Goal: Find contact information: Find contact information

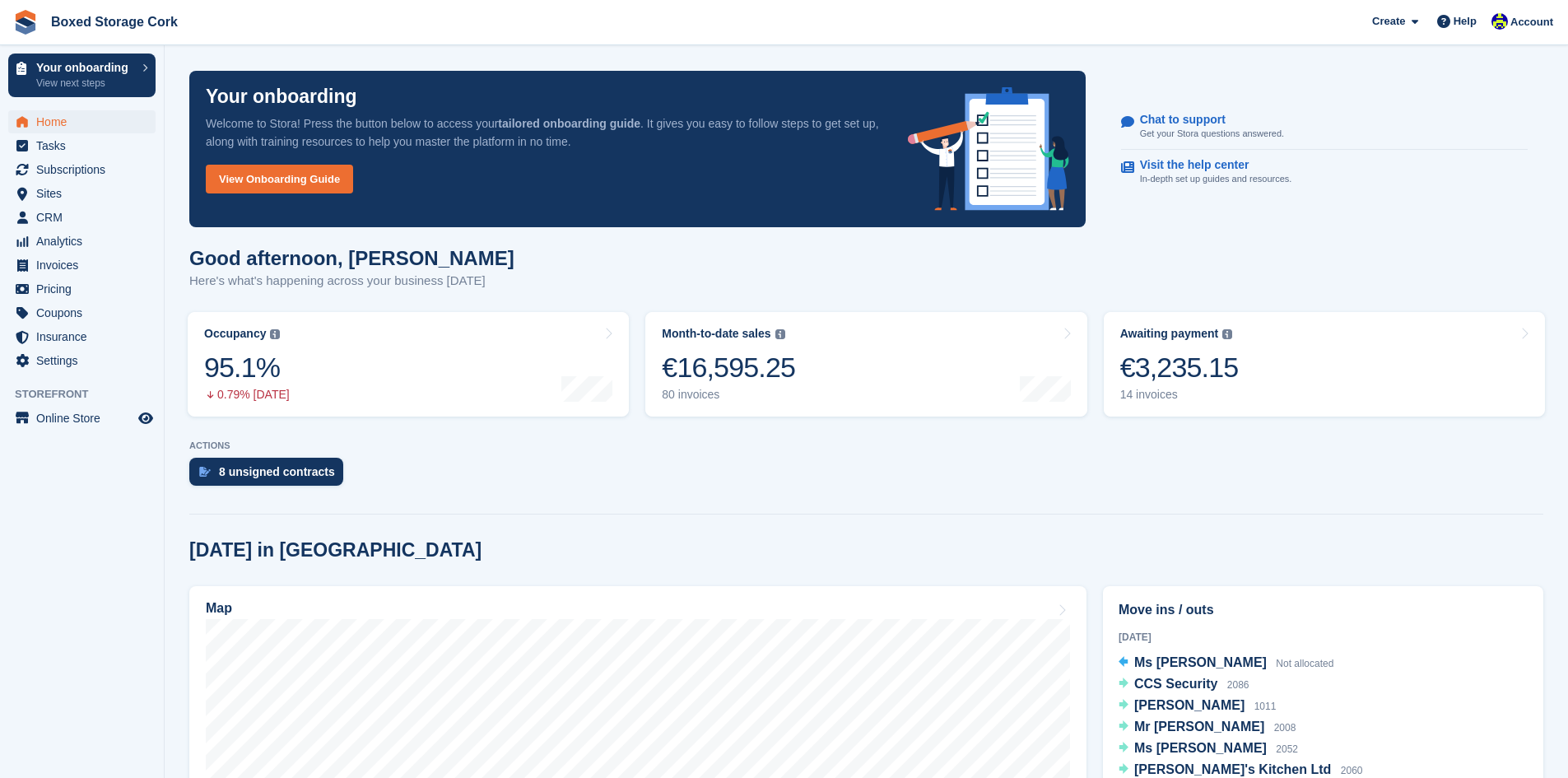
scroll to position [247, 0]
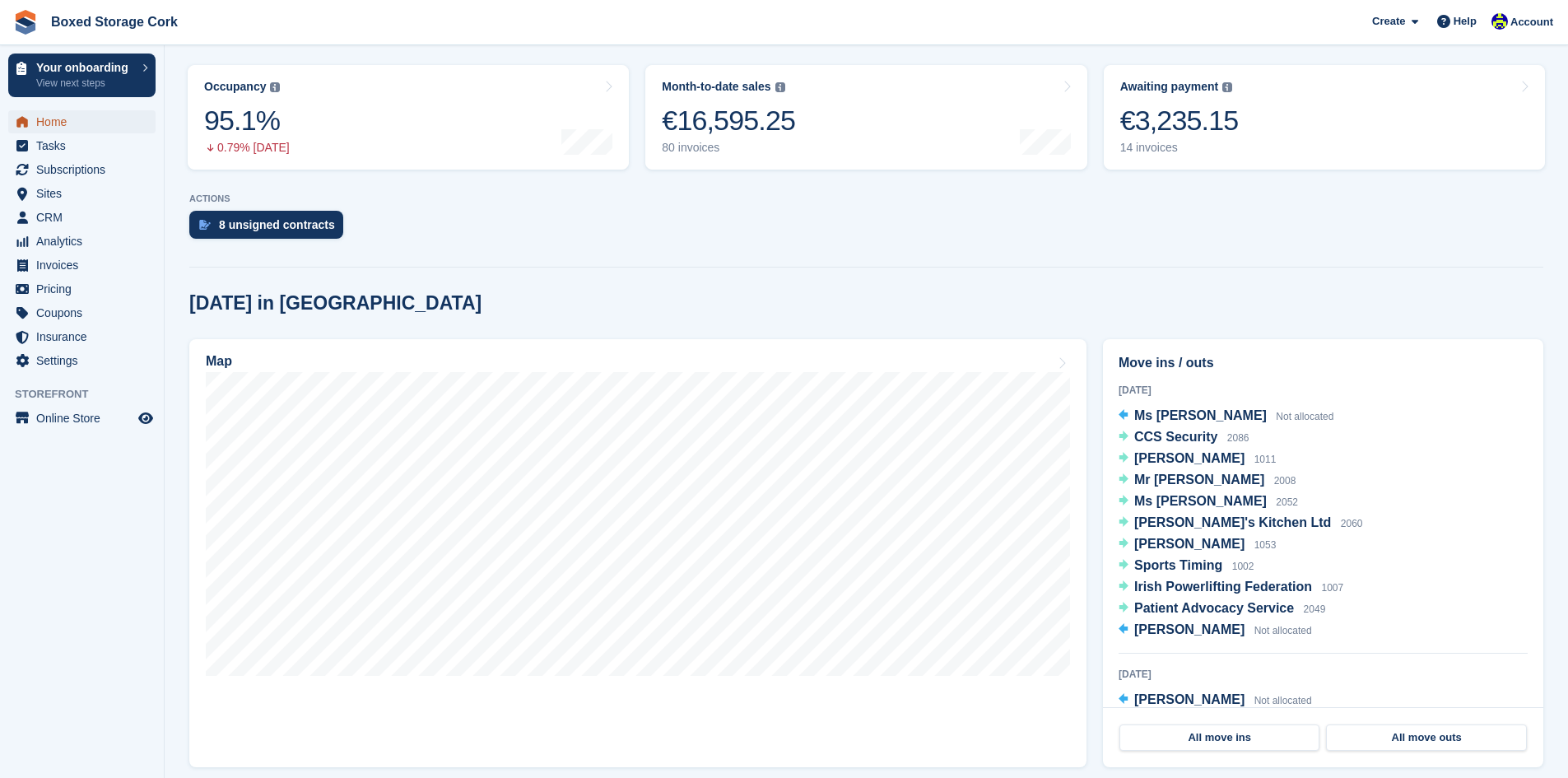
click at [51, 121] on span "Home" at bounding box center [85, 121] width 99 height 23
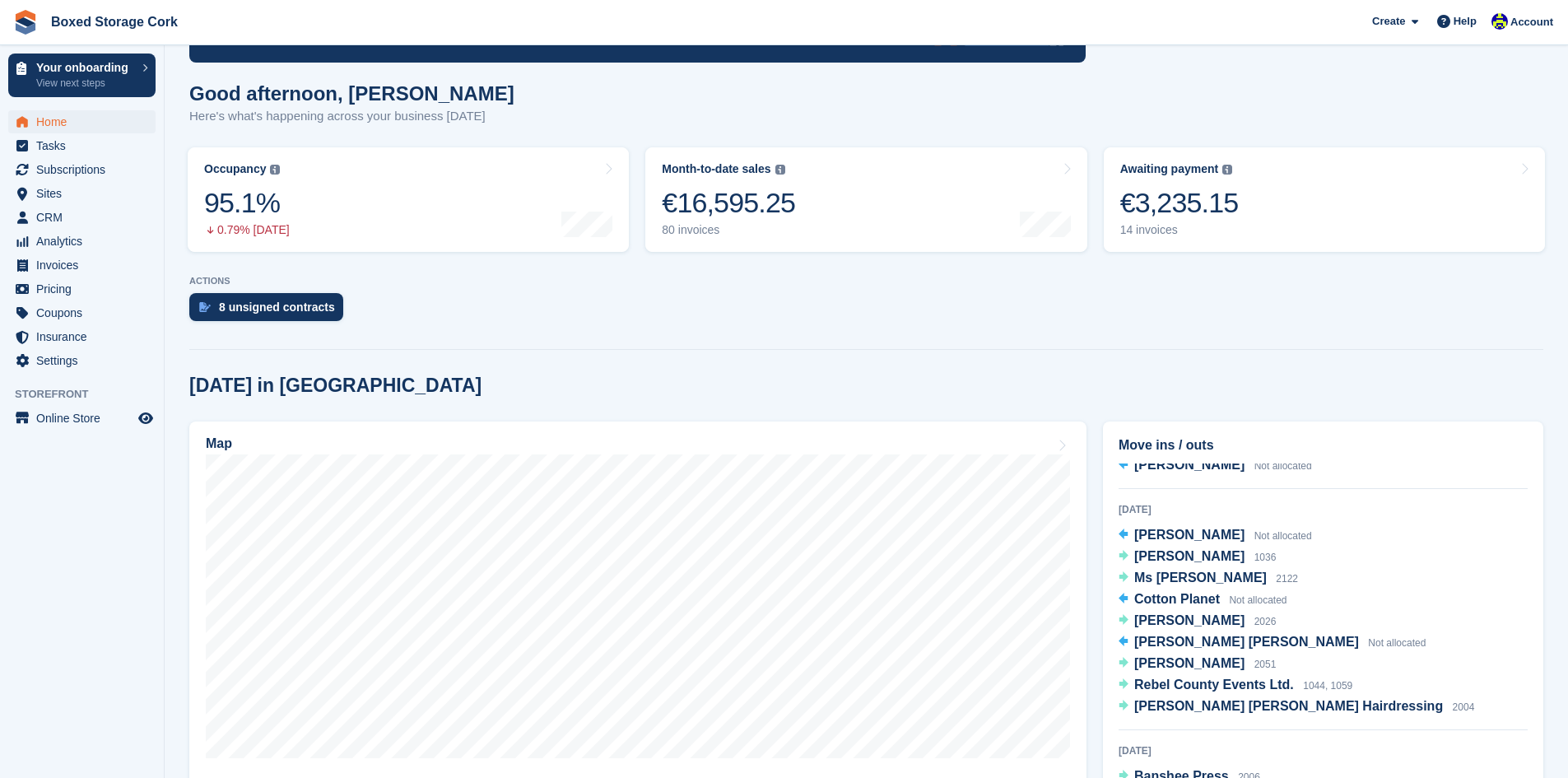
scroll to position [0, 0]
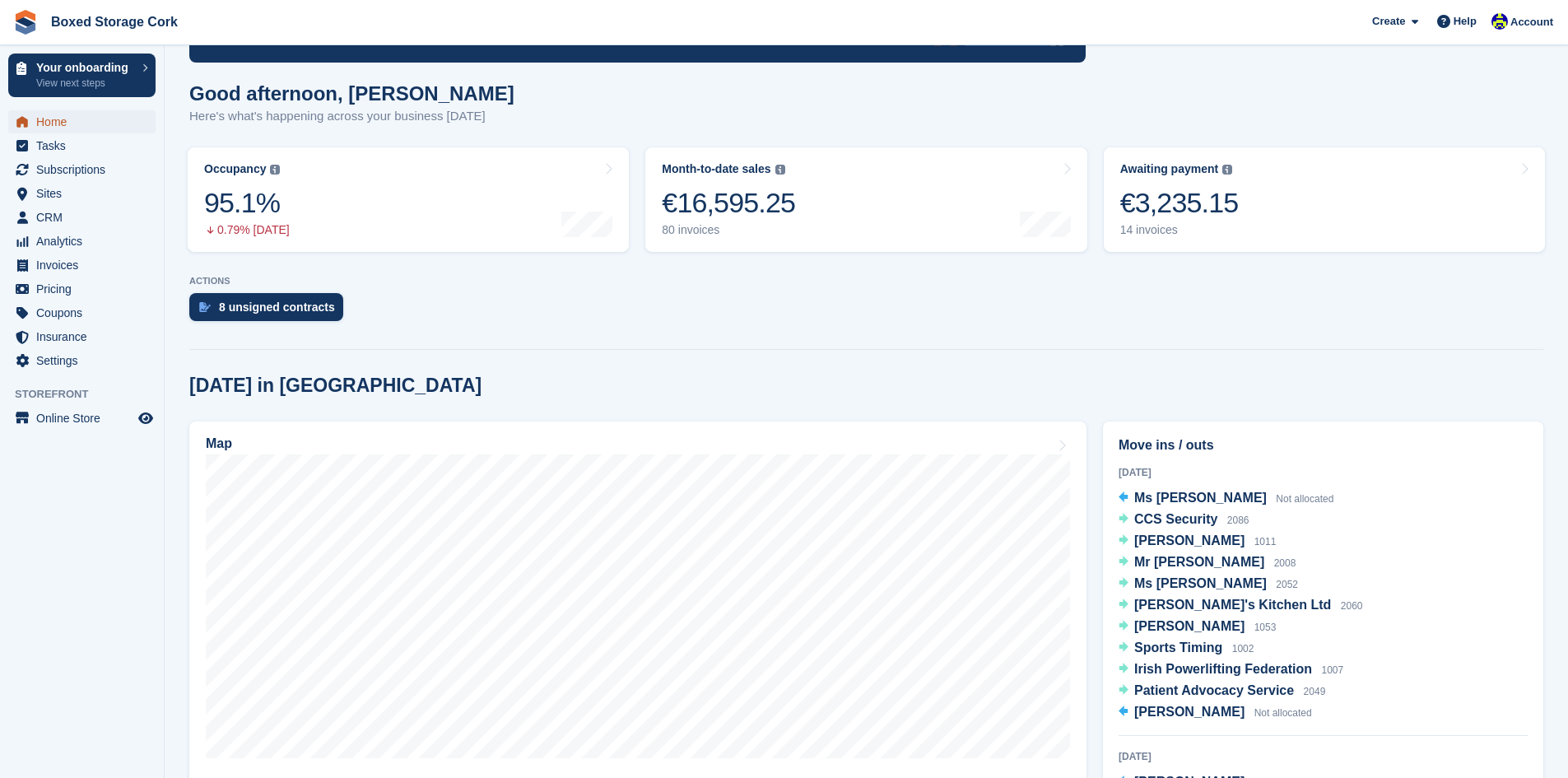
click at [62, 122] on span "Home" at bounding box center [85, 121] width 99 height 23
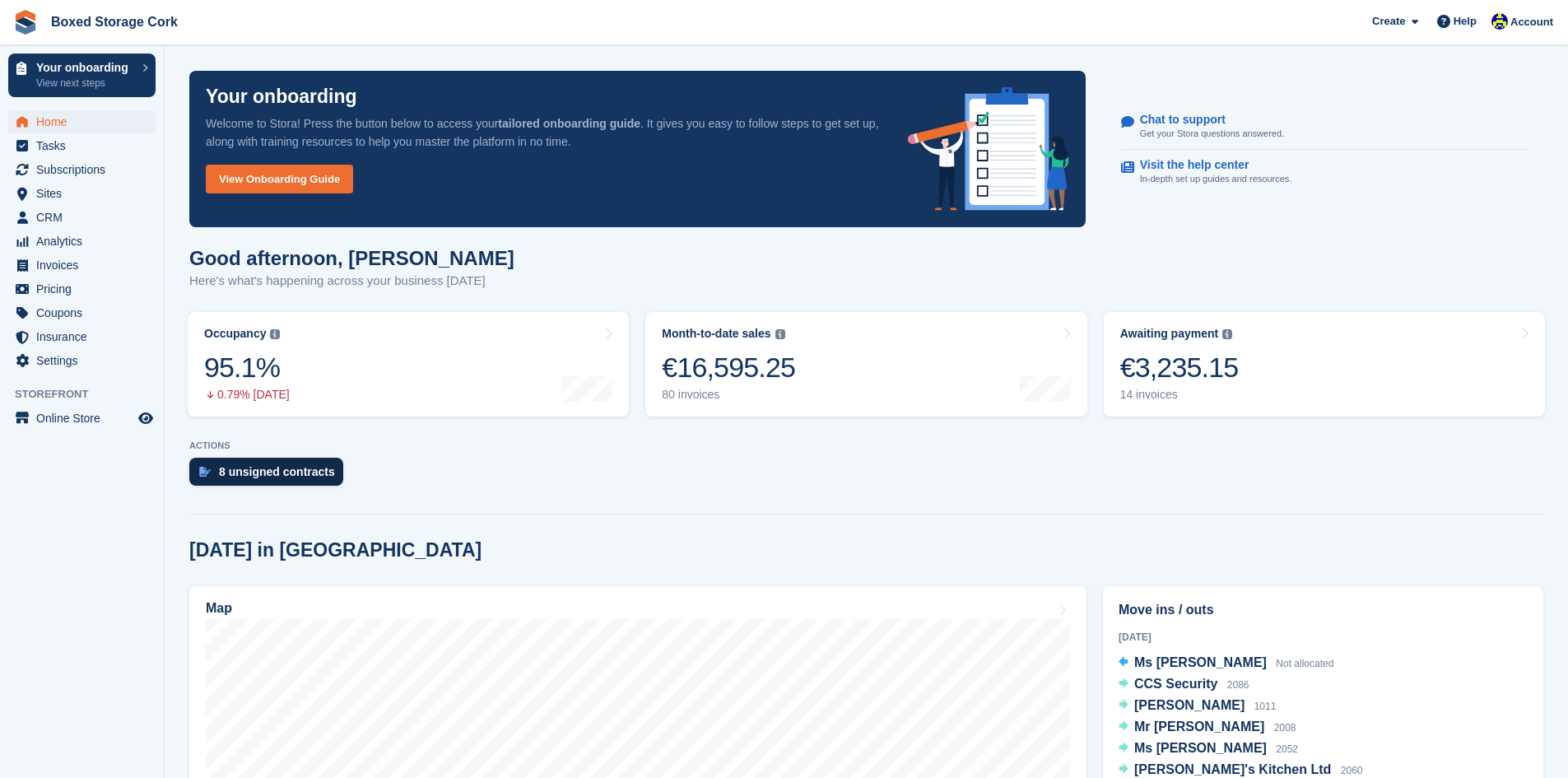
click at [253, 476] on div "8 unsigned contracts" at bounding box center [277, 472] width 116 height 13
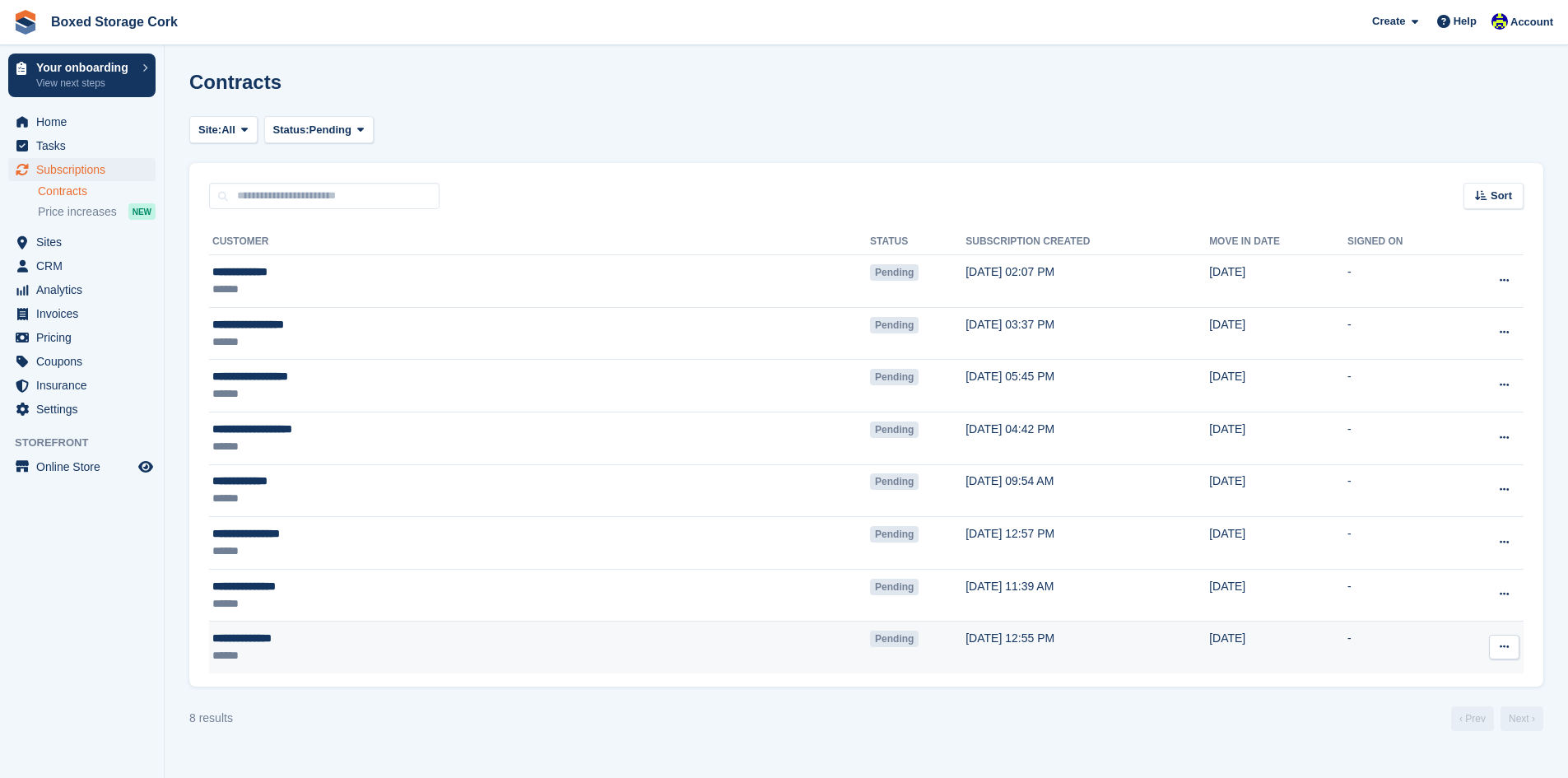
click at [1506, 649] on icon at bounding box center [1504, 647] width 9 height 11
click at [1392, 676] on p "View contact" at bounding box center [1441, 679] width 143 height 21
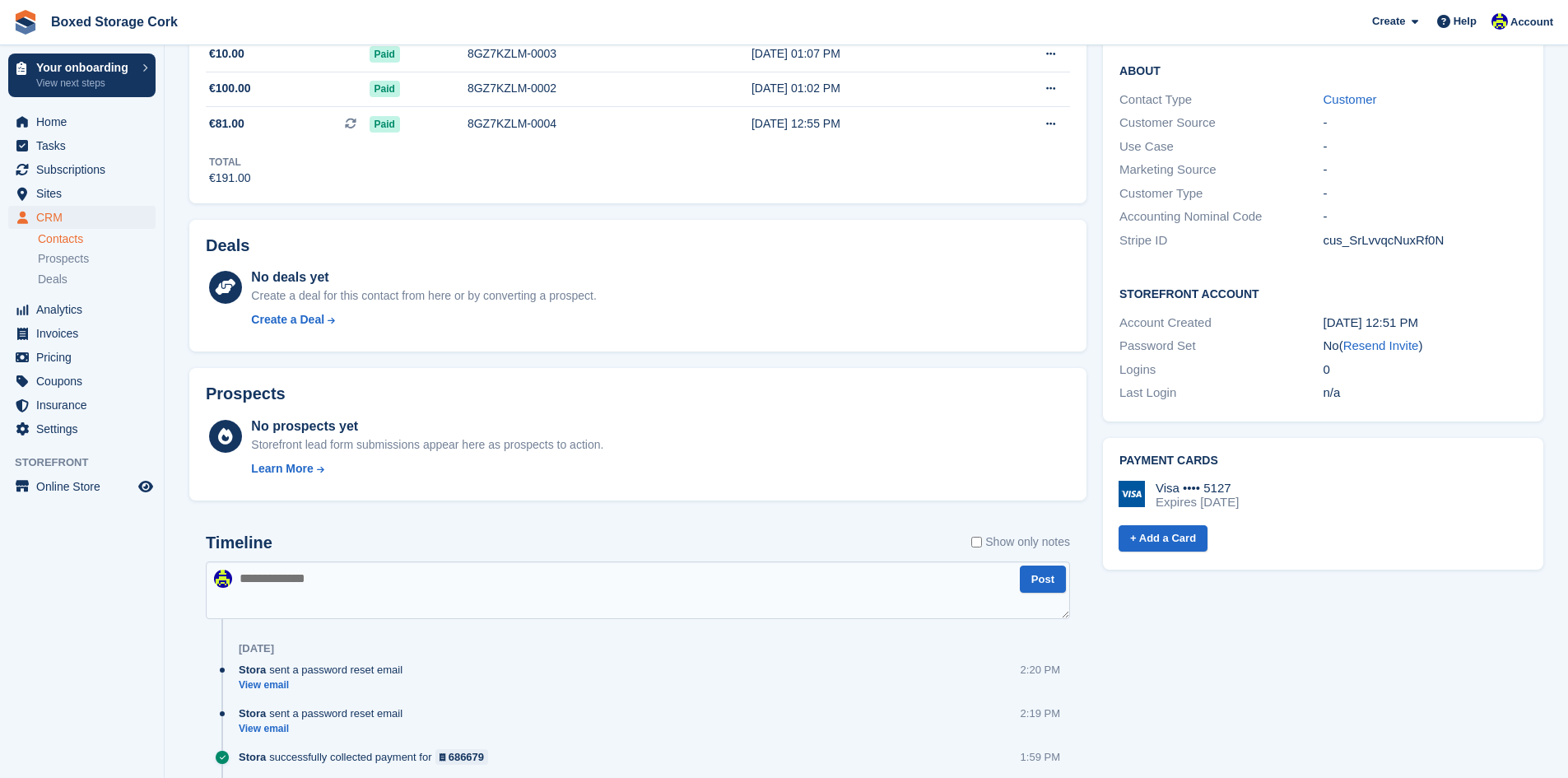
scroll to position [112, 0]
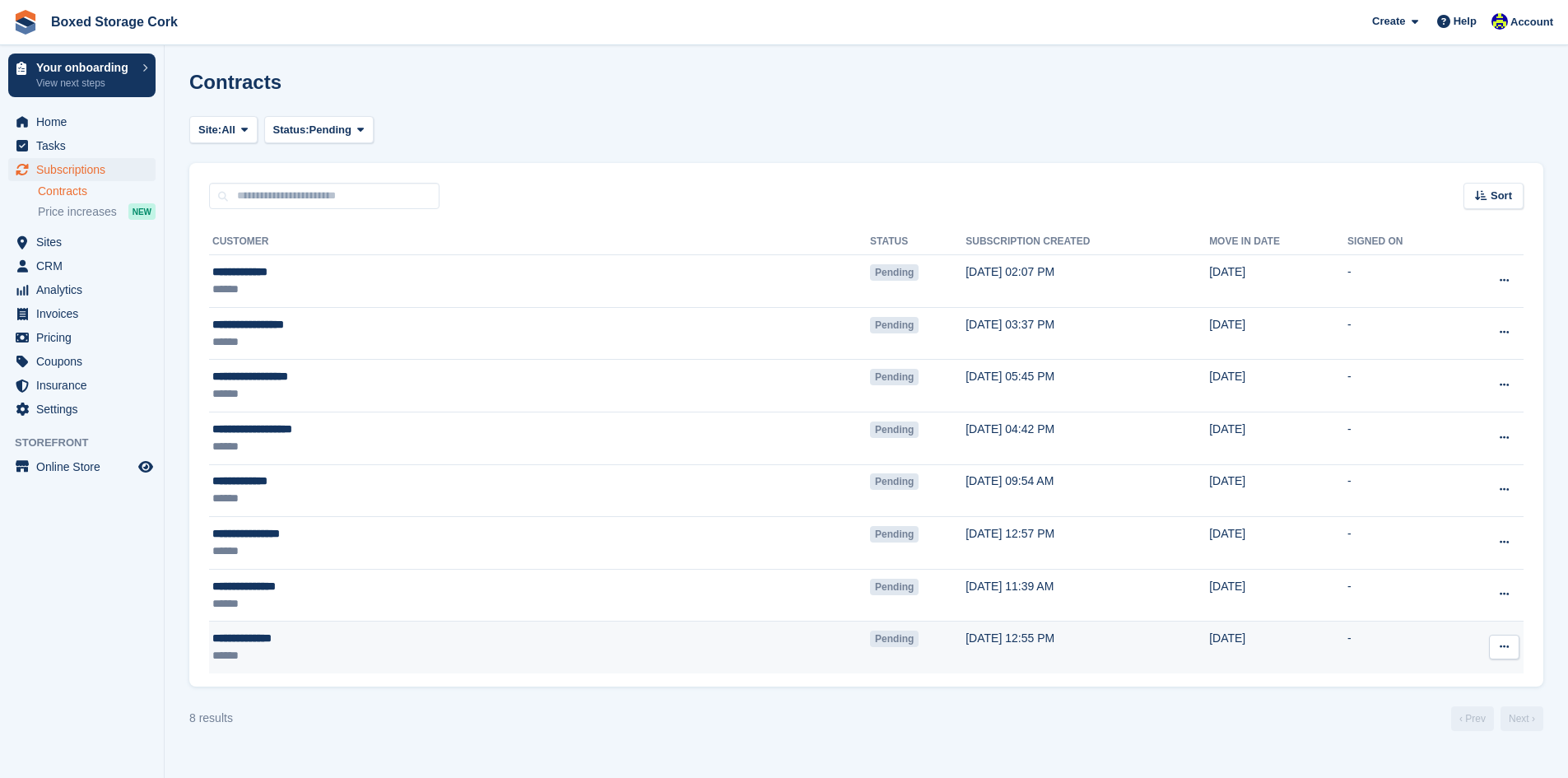
click at [309, 644] on div "**********" at bounding box center [379, 638] width 335 height 18
click at [1501, 649] on icon at bounding box center [1504, 647] width 9 height 11
click at [1428, 679] on p "View contact" at bounding box center [1441, 679] width 143 height 21
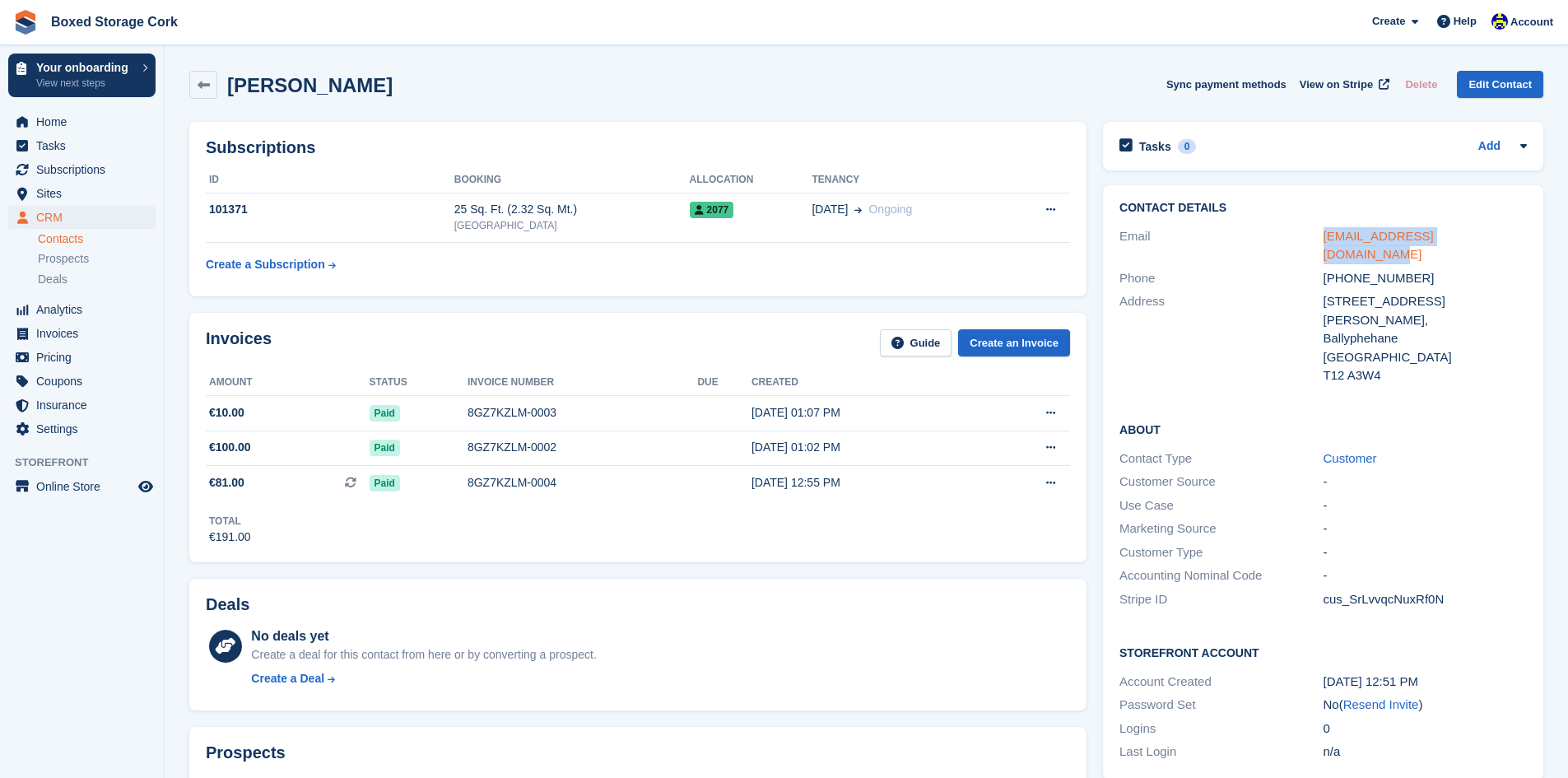
drag, startPoint x: 1484, startPoint y: 236, endPoint x: 1323, endPoint y: 236, distance: 161.0
click at [1324, 236] on div "pirata.gentile72@gmail.com" at bounding box center [1425, 246] width 203 height 37
copy link "pirata.gentile72@gmail.com"
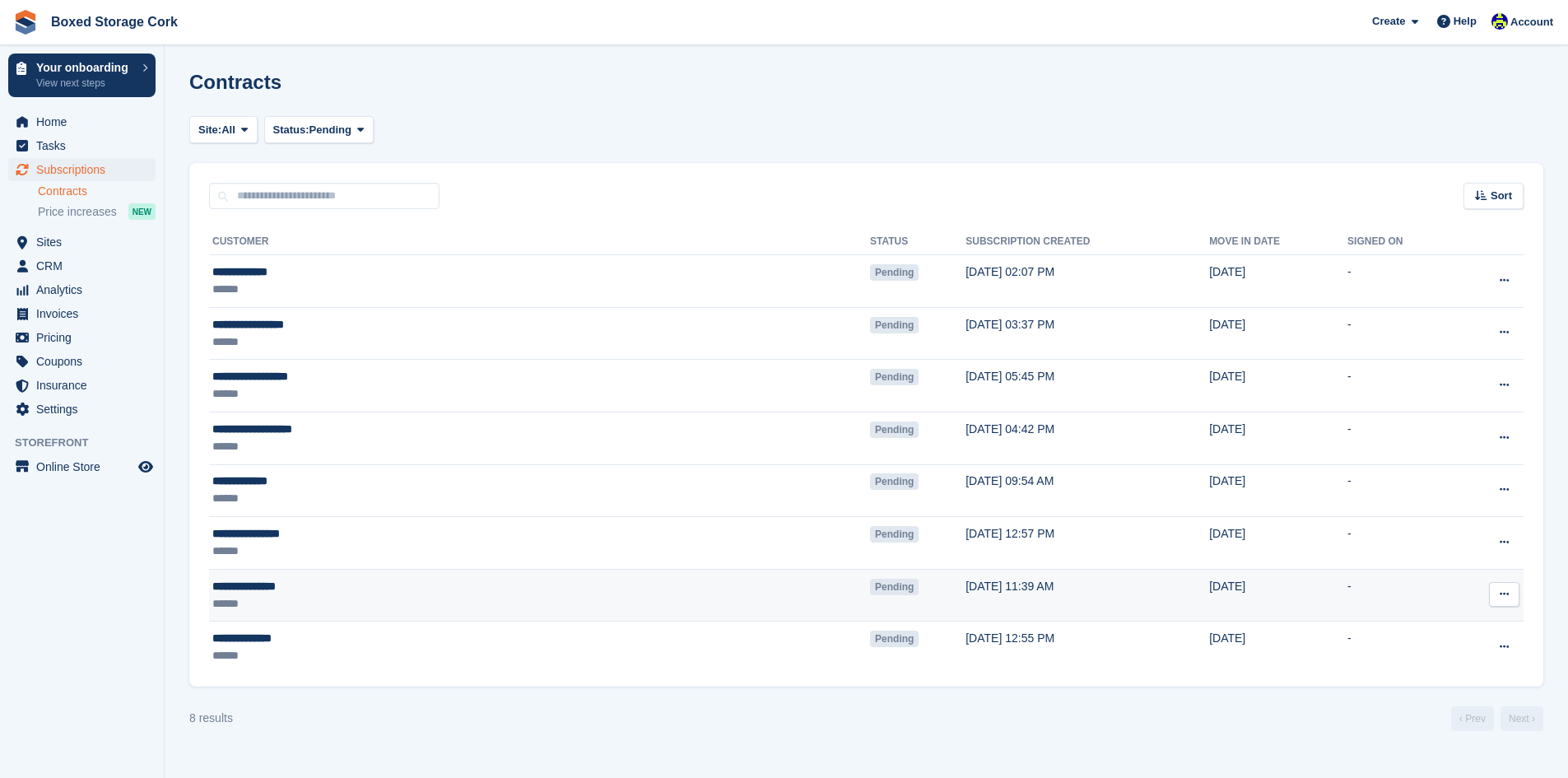
click at [1504, 593] on icon at bounding box center [1504, 593] width 9 height 11
click at [1430, 621] on p "View contact" at bounding box center [1441, 626] width 143 height 21
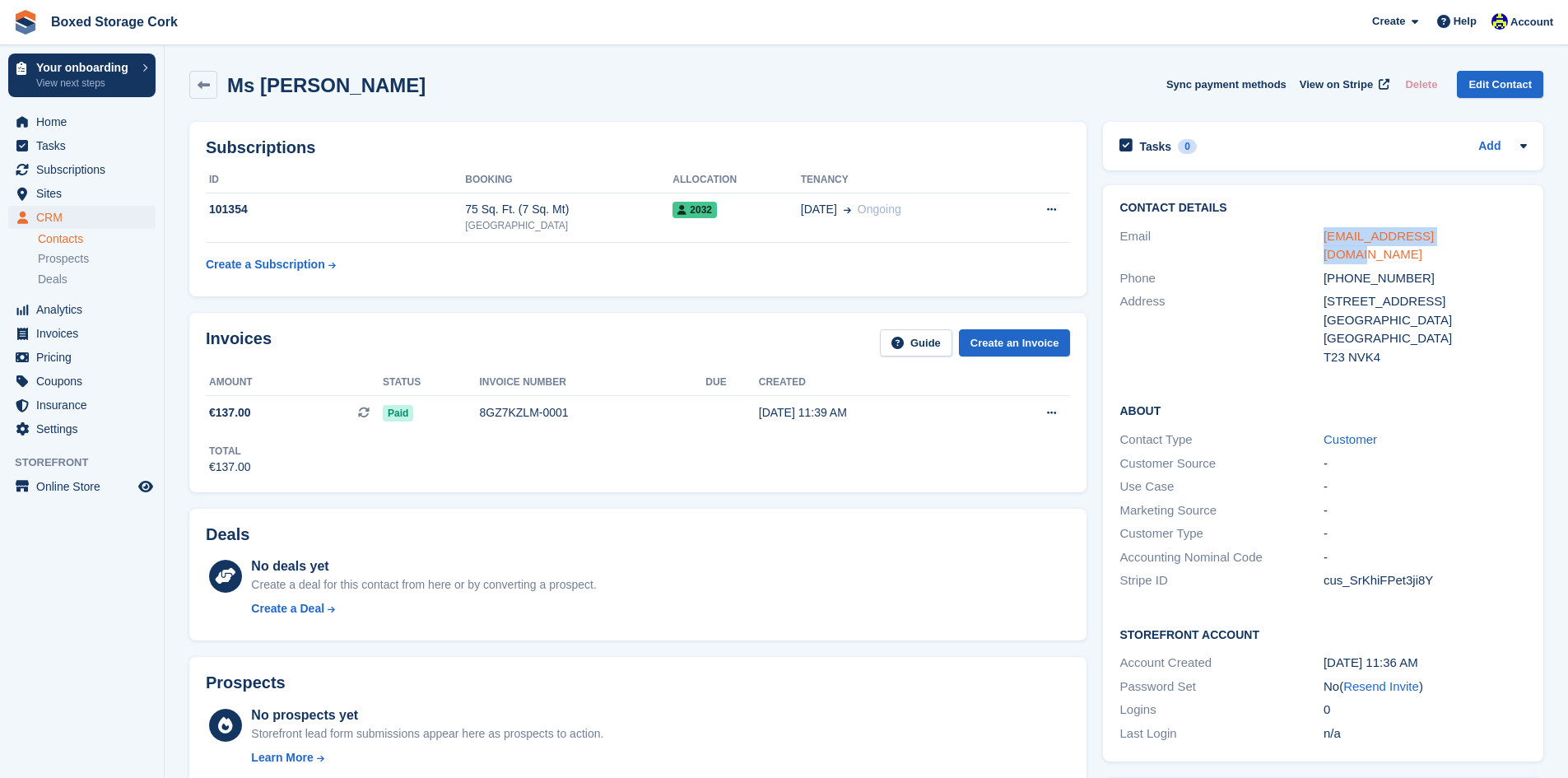
drag, startPoint x: 1463, startPoint y: 234, endPoint x: 1326, endPoint y: 238, distance: 137.1
click at [1326, 238] on div "unalanglois@gmail.com" at bounding box center [1425, 246] width 203 height 37
copy link "unalanglois@gmail.com"
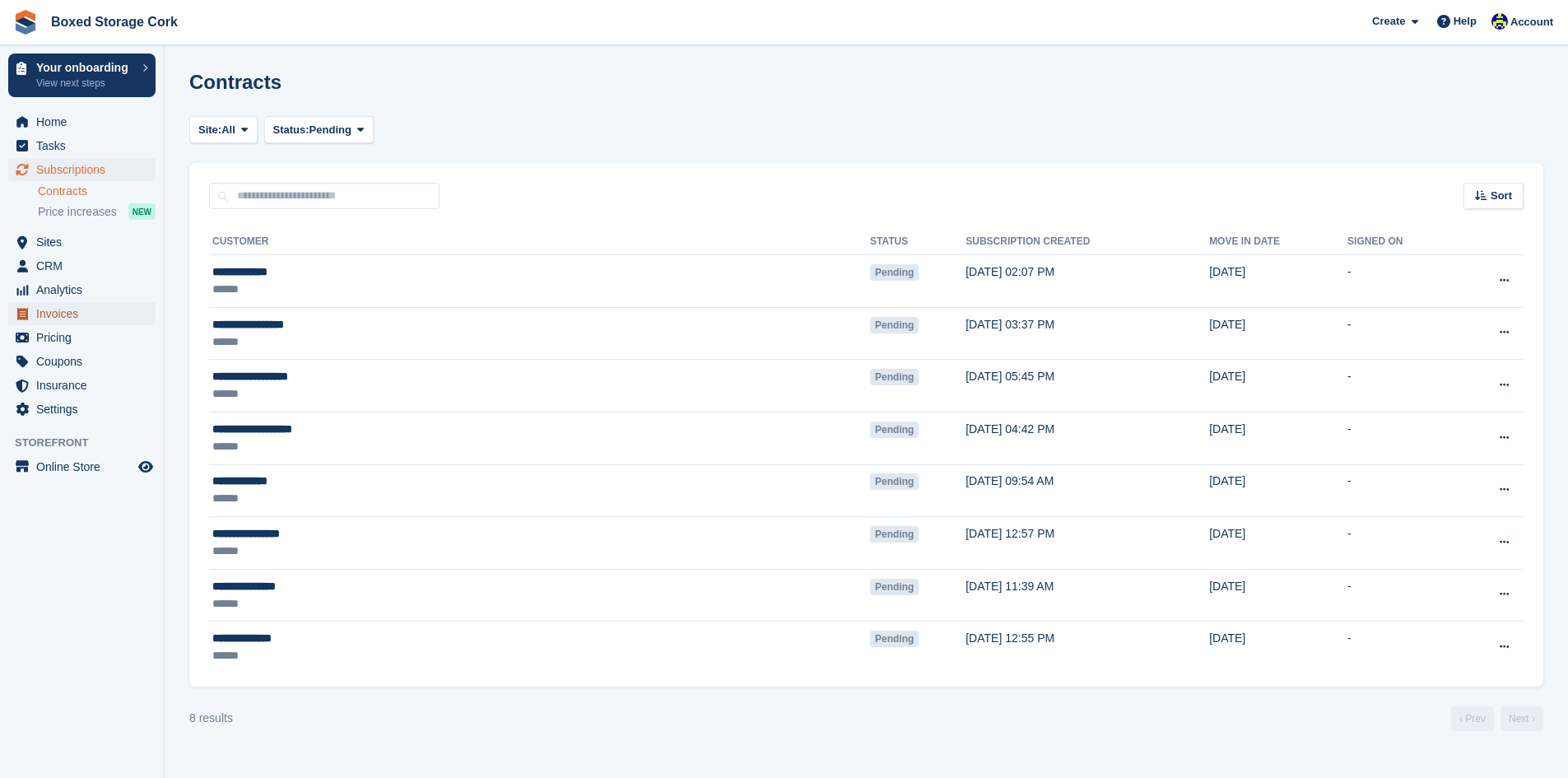
click at [58, 308] on span "Invoices" at bounding box center [85, 313] width 99 height 23
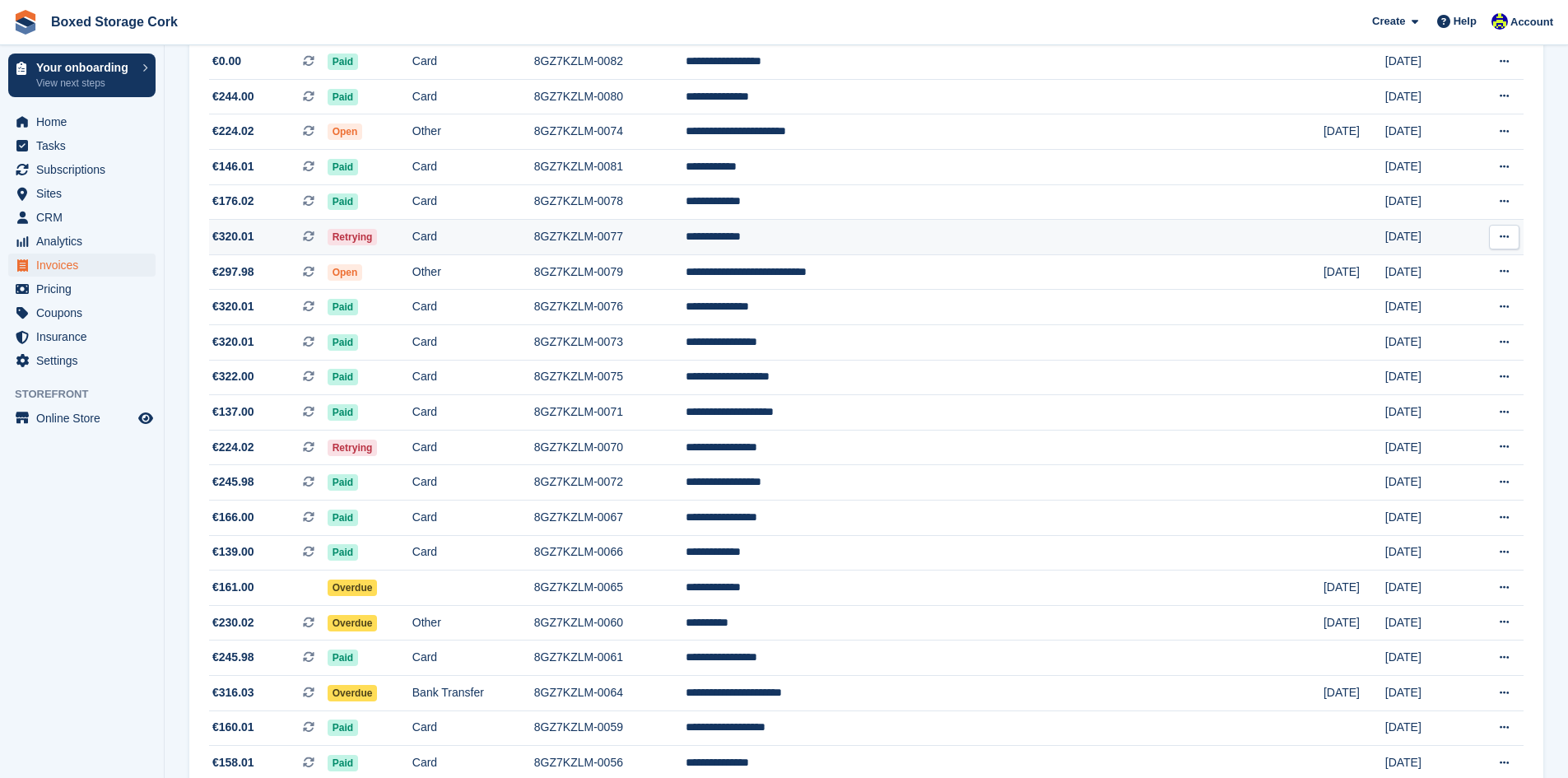
scroll to position [180, 0]
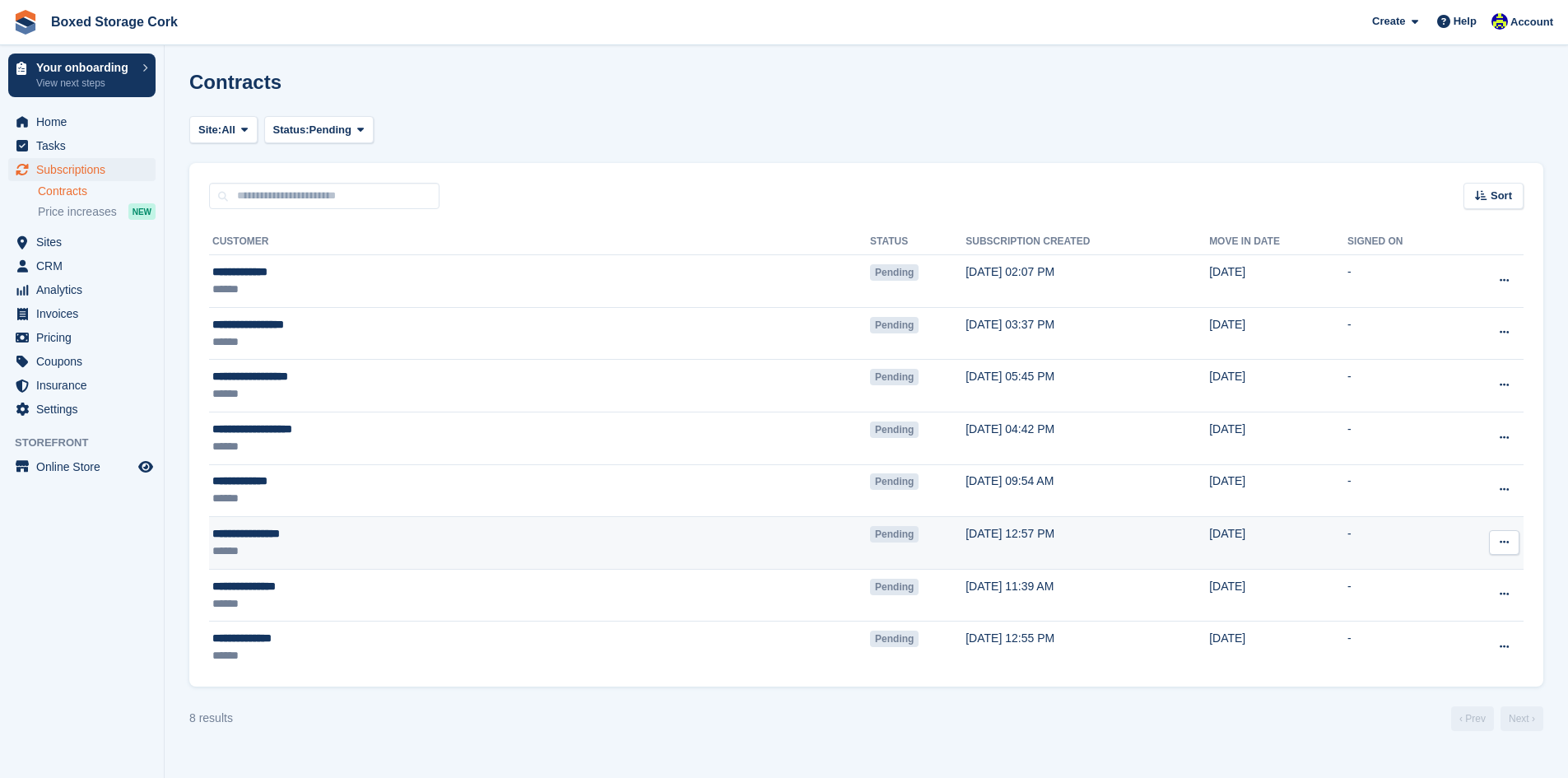
click at [1504, 535] on button at bounding box center [1505, 542] width 30 height 24
click at [1424, 576] on p "View contact" at bounding box center [1441, 574] width 143 height 21
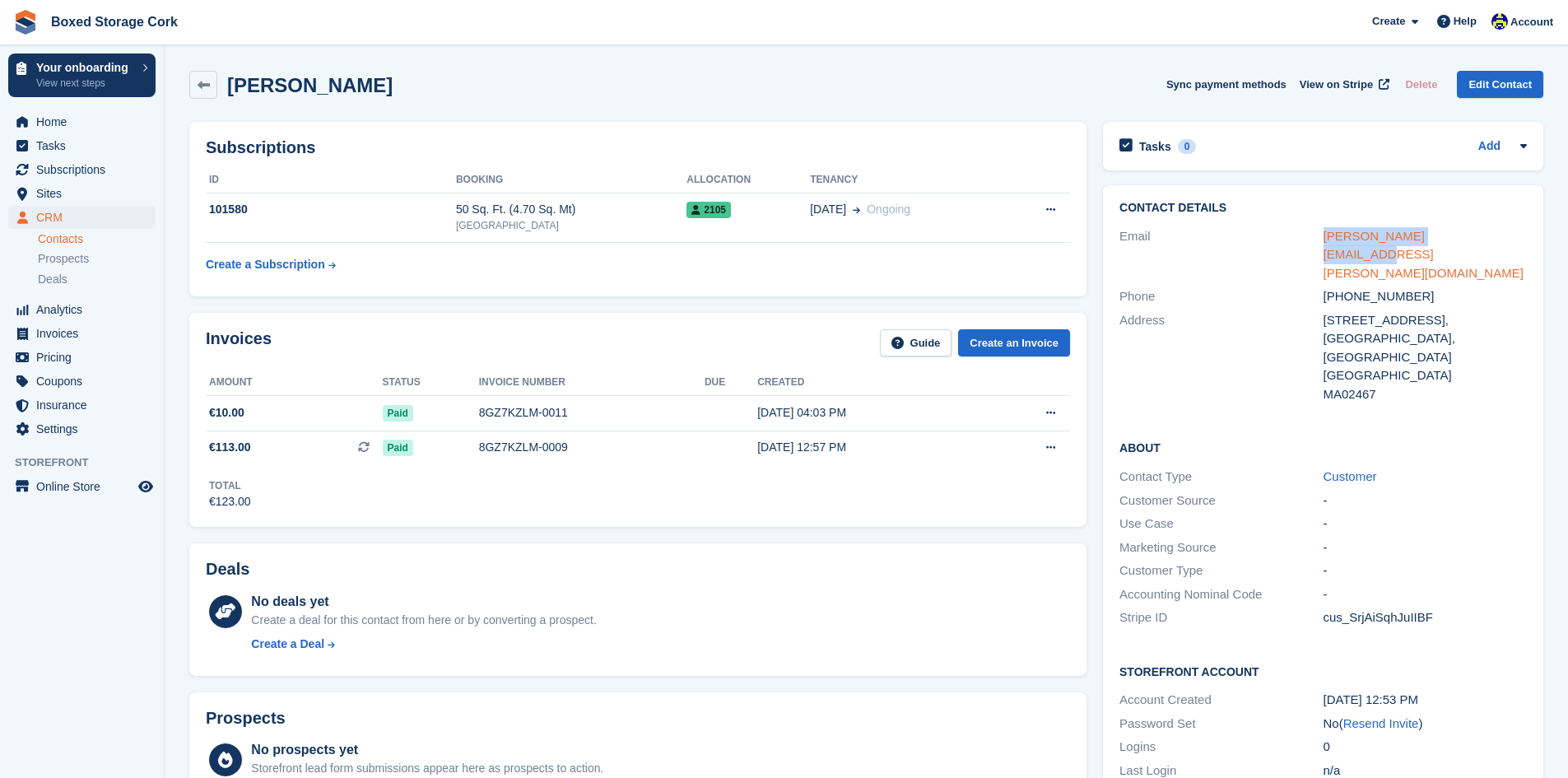
drag, startPoint x: 1475, startPoint y: 236, endPoint x: 1326, endPoint y: 240, distance: 149.1
click at [1326, 240] on div "[PERSON_NAME][EMAIL_ADDRESS][PERSON_NAME][DOMAIN_NAME]" at bounding box center [1425, 255] width 203 height 56
copy link "elwood.claire@gmail.com"
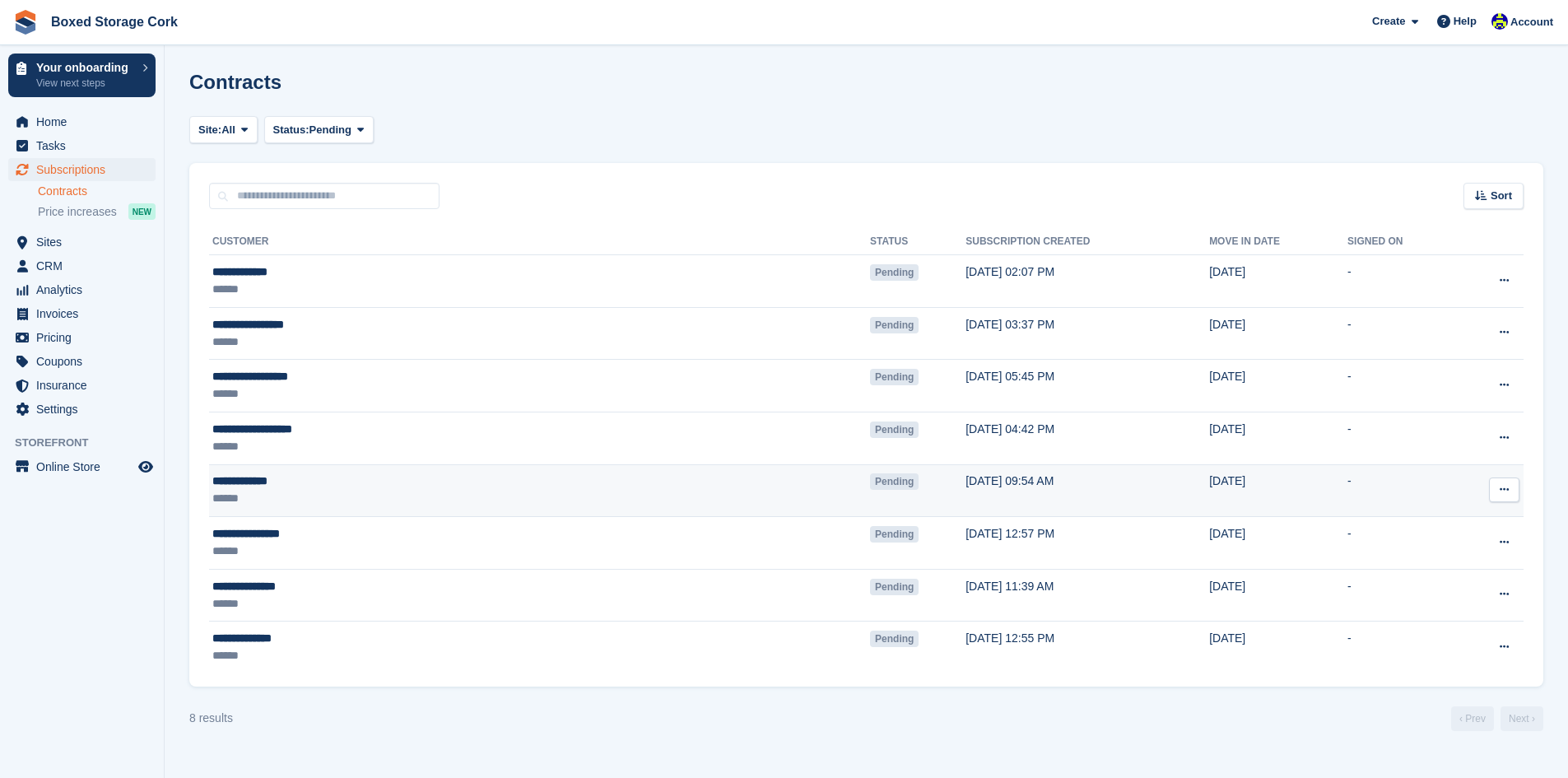
click at [1502, 493] on icon at bounding box center [1504, 489] width 9 height 11
click at [1428, 521] on p "View contact" at bounding box center [1441, 521] width 143 height 21
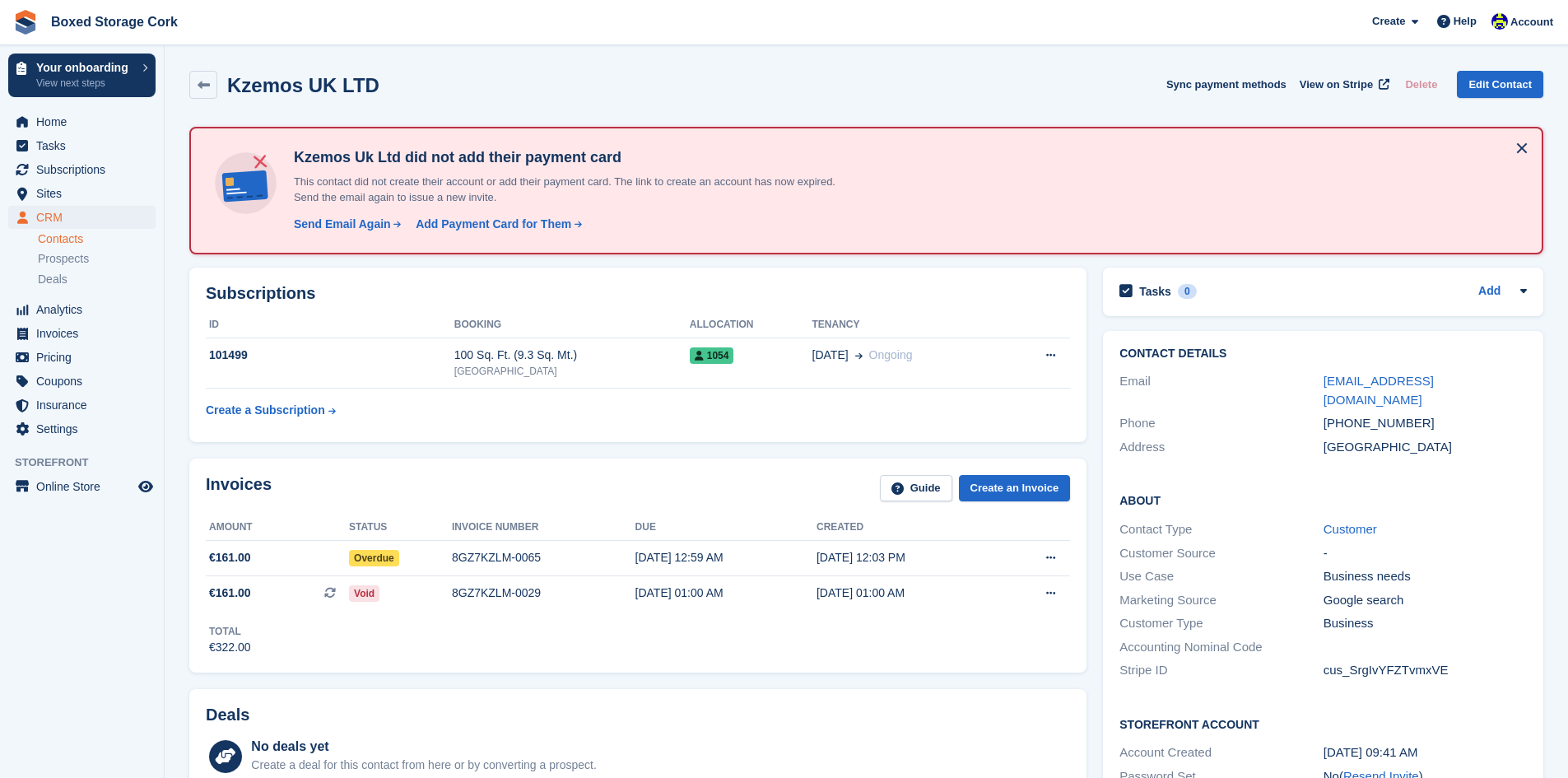
drag, startPoint x: 1316, startPoint y: 382, endPoint x: 1335, endPoint y: 396, distance: 23.6
click at [1335, 396] on div "Email coordinator.dublin@feveroriginals.com" at bounding box center [1323, 391] width 407 height 42
copy div "coordinator.dublin@feveroriginals.com"
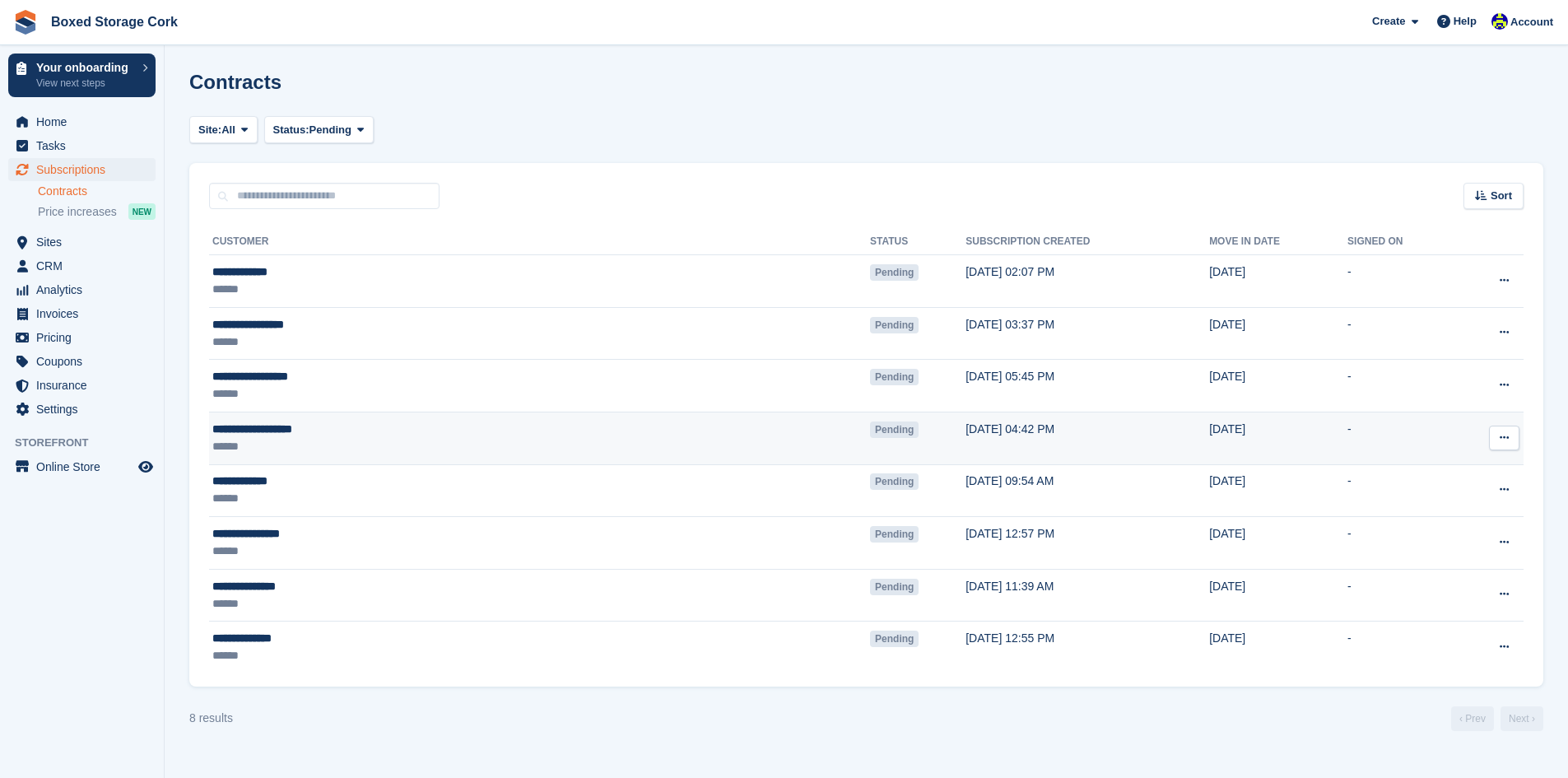
click at [1506, 434] on icon at bounding box center [1504, 437] width 9 height 11
click at [1423, 470] on p "View contact" at bounding box center [1441, 469] width 143 height 21
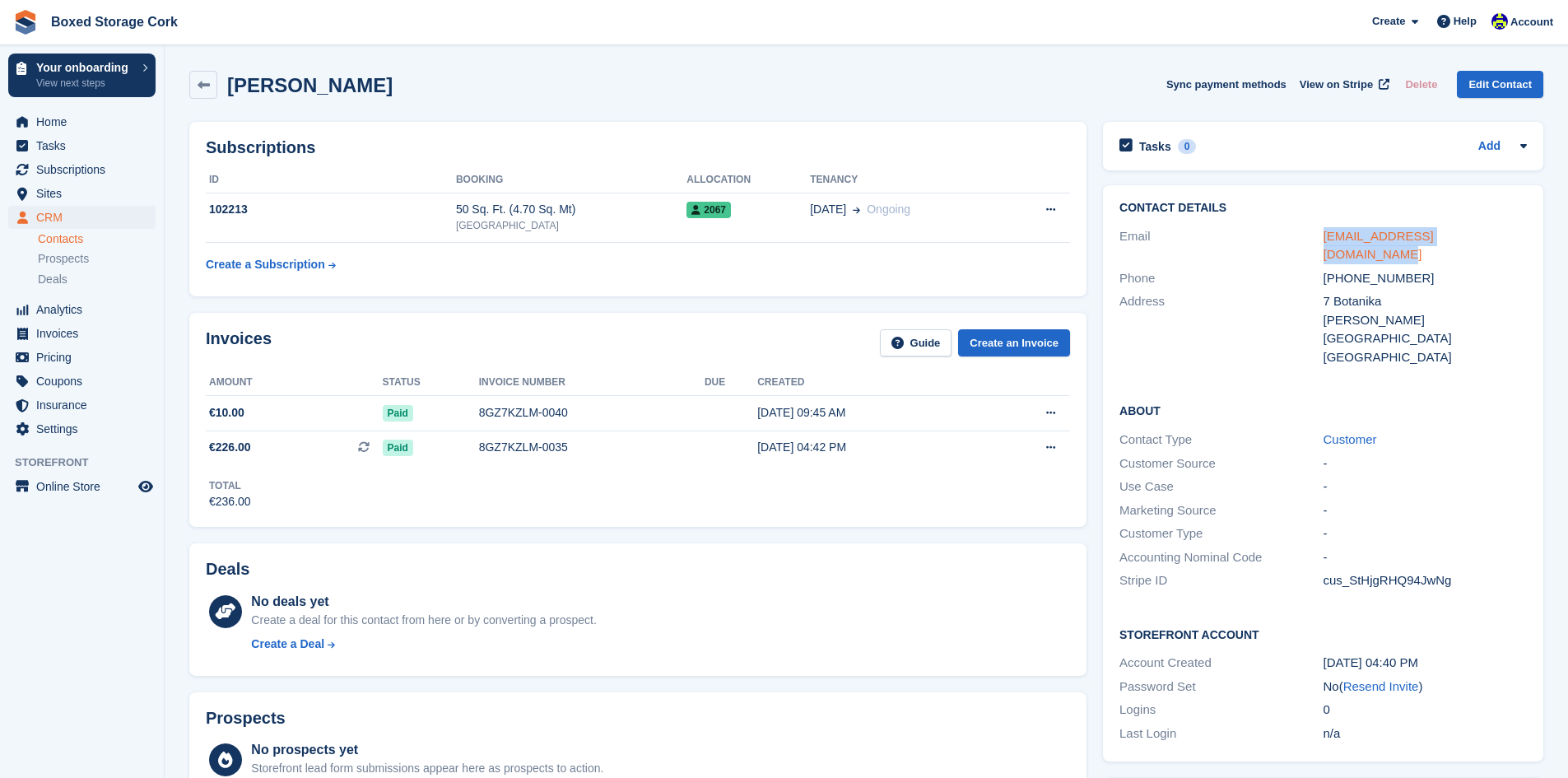
drag, startPoint x: 1496, startPoint y: 239, endPoint x: 1324, endPoint y: 241, distance: 172.0
click at [1324, 241] on div "[EMAIL_ADDRESS][DOMAIN_NAME]" at bounding box center [1425, 246] width 203 height 37
copy link "[EMAIL_ADDRESS][DOMAIN_NAME]"
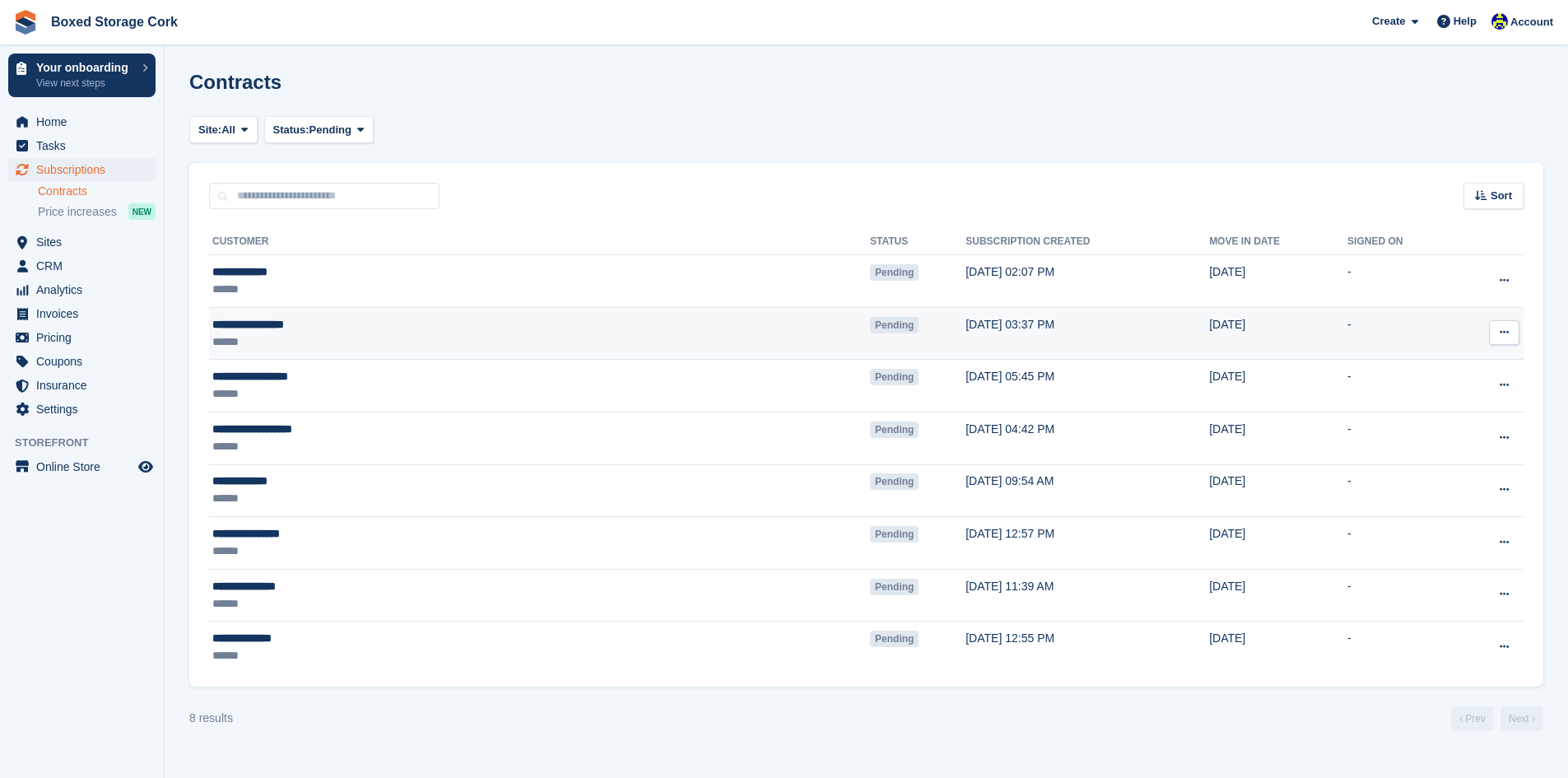
click at [1505, 328] on icon at bounding box center [1504, 332] width 9 height 11
click at [1453, 364] on p "View contact" at bounding box center [1441, 364] width 143 height 21
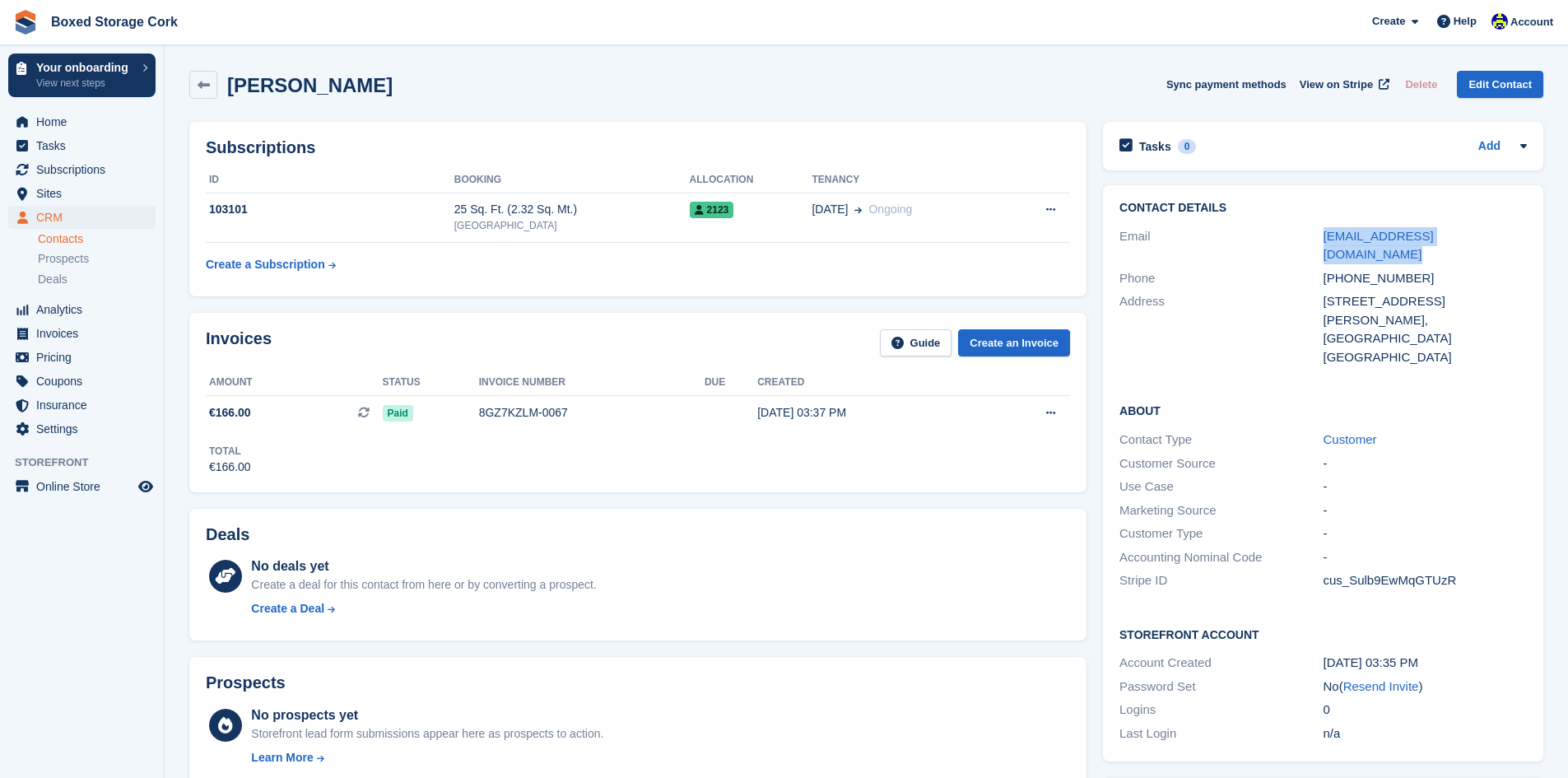
drag, startPoint x: 1497, startPoint y: 235, endPoint x: 1322, endPoint y: 235, distance: 175.0
click at [1322, 235] on div "Email [EMAIL_ADDRESS][DOMAIN_NAME]" at bounding box center [1323, 246] width 407 height 42
copy div "[EMAIL_ADDRESS][DOMAIN_NAME]"
